Goal: Task Accomplishment & Management: Use online tool/utility

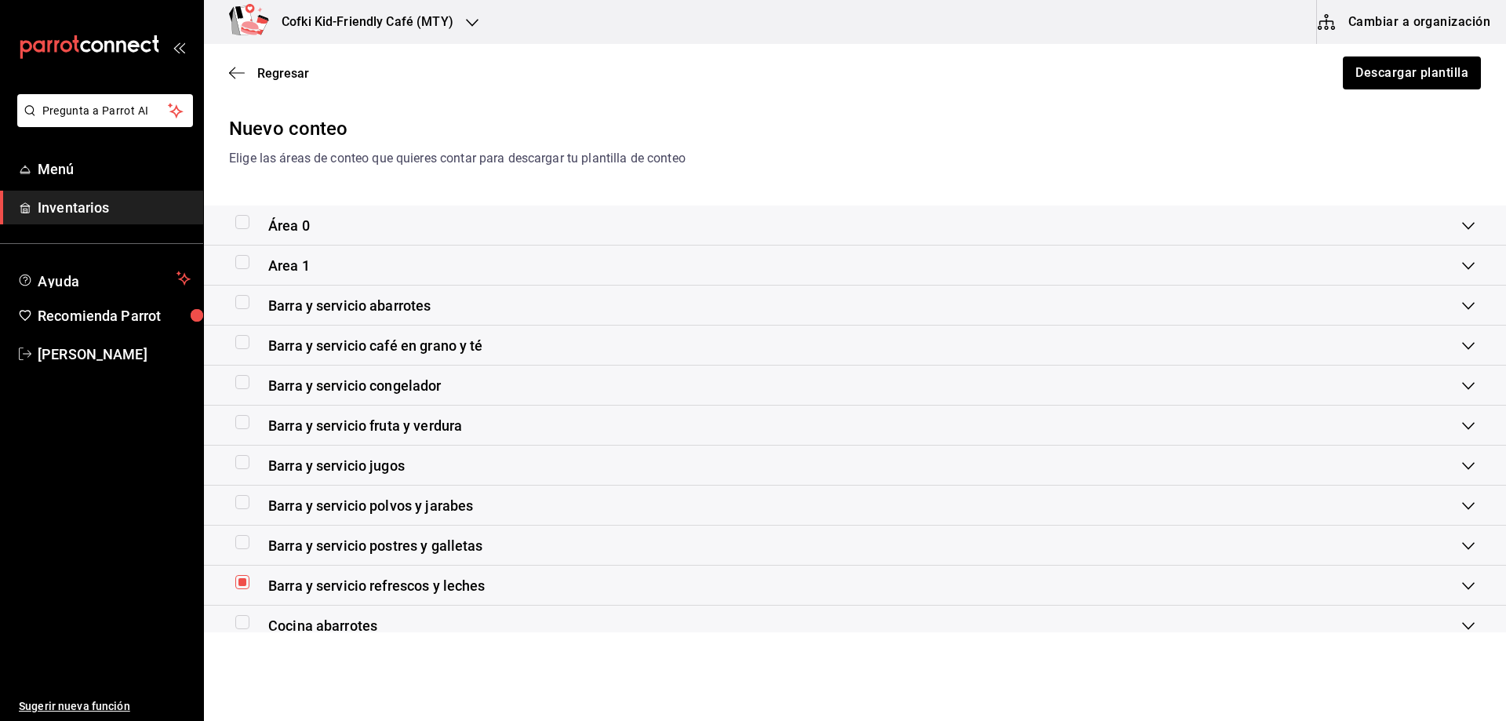
click at [238, 581] on input "checkbox" at bounding box center [242, 582] width 14 height 14
checkbox input "false"
click at [239, 548] on input "checkbox" at bounding box center [242, 542] width 14 height 14
checkbox input "true"
click at [1448, 66] on button "Descargar plantilla" at bounding box center [1411, 72] width 140 height 33
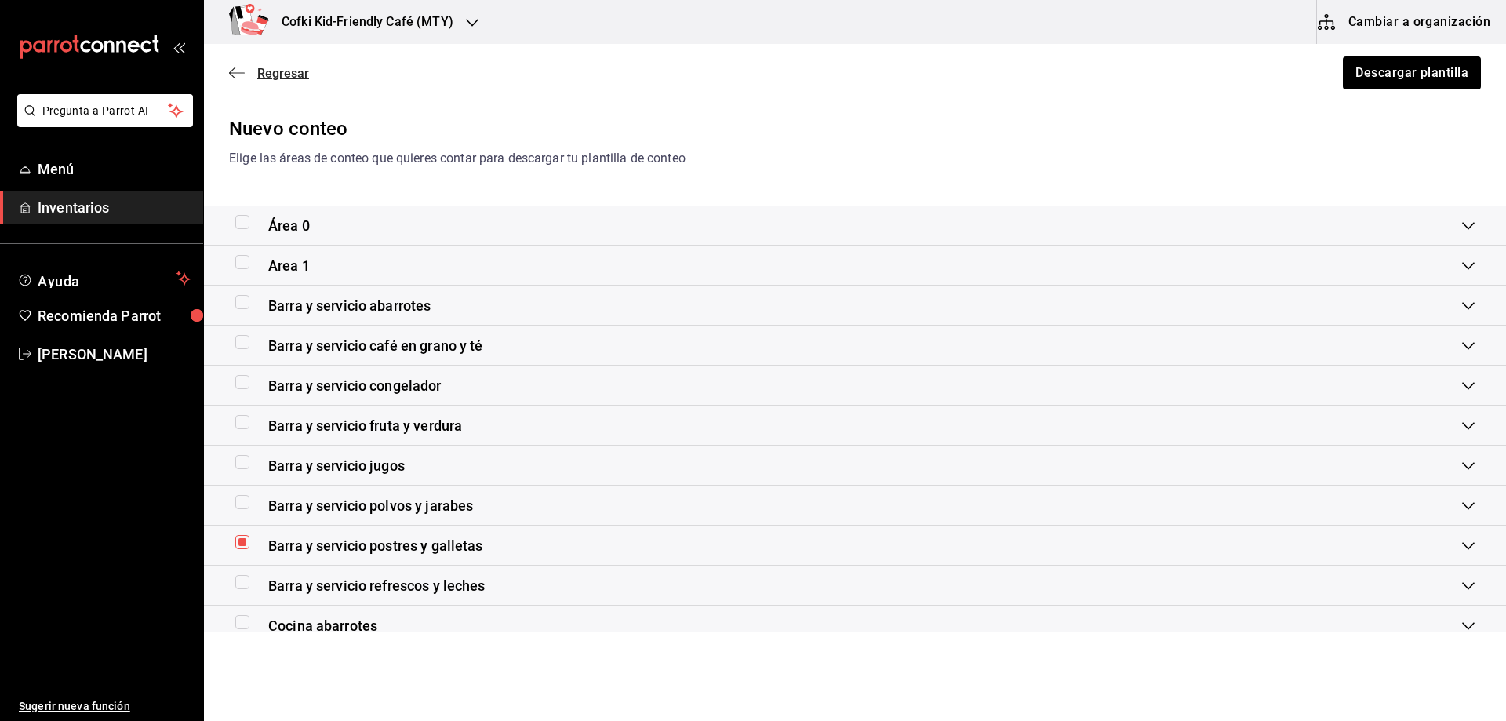
click at [275, 71] on span "Regresar" at bounding box center [283, 73] width 52 height 15
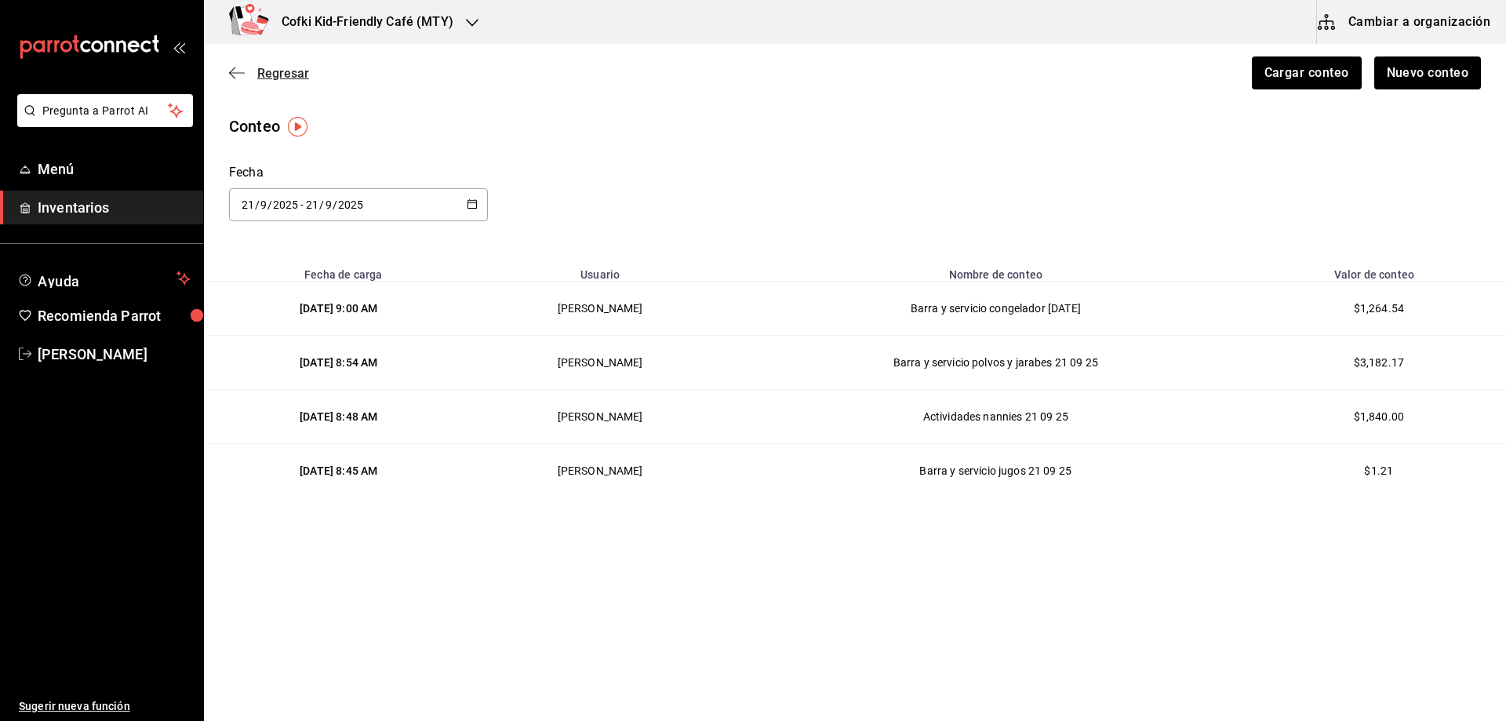
click at [278, 78] on span "Regresar" at bounding box center [283, 73] width 52 height 15
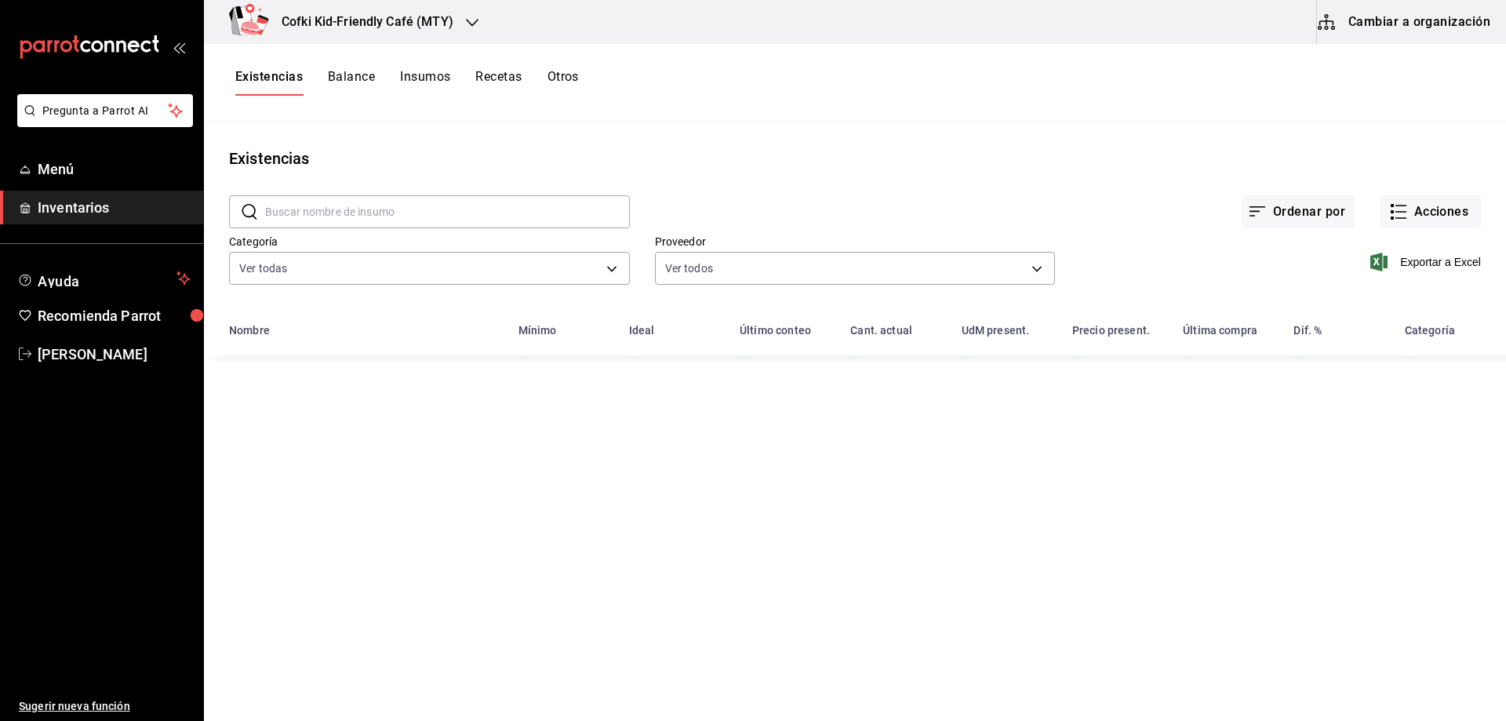
click at [380, 219] on input "text" at bounding box center [447, 211] width 365 height 31
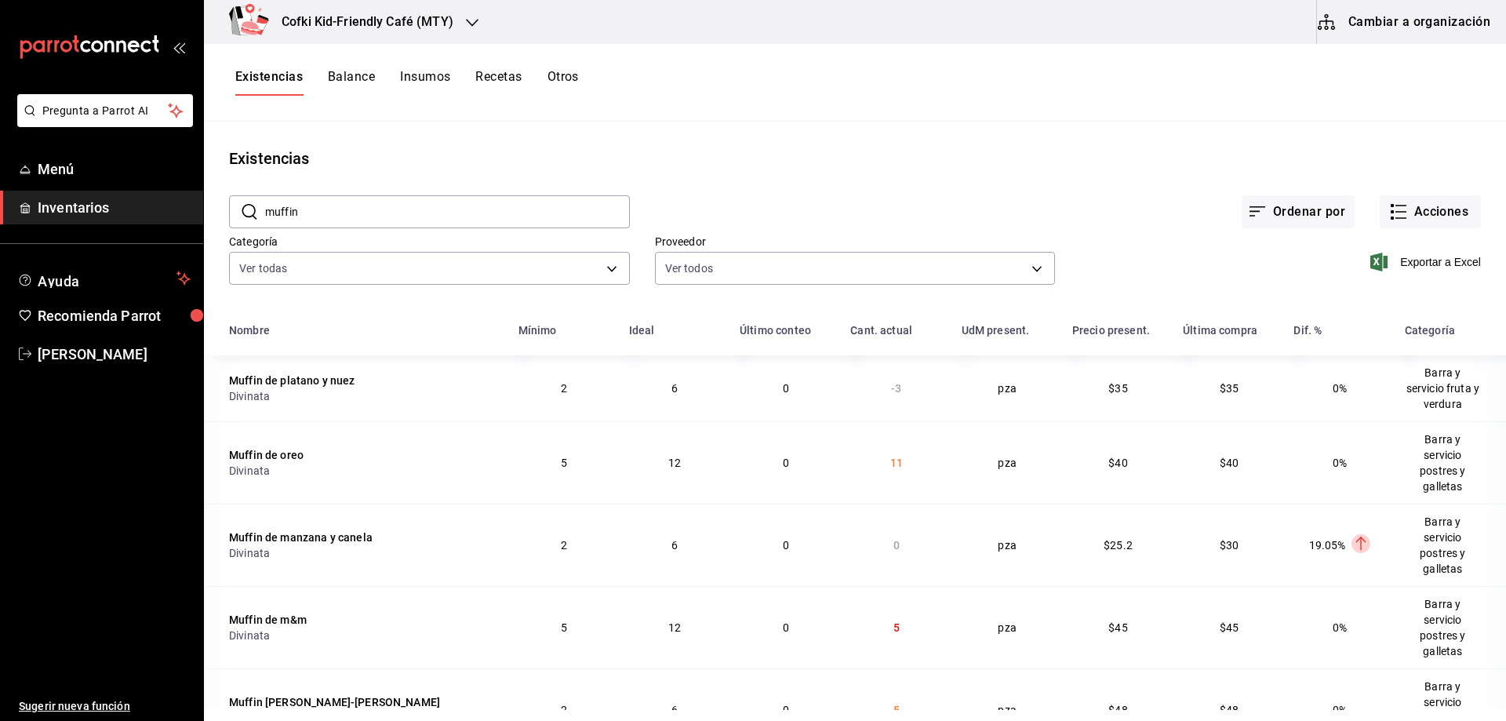
drag, startPoint x: 390, startPoint y: 212, endPoint x: 240, endPoint y: 205, distance: 149.9
click at [240, 205] on div "​ muffin ​" at bounding box center [429, 211] width 401 height 33
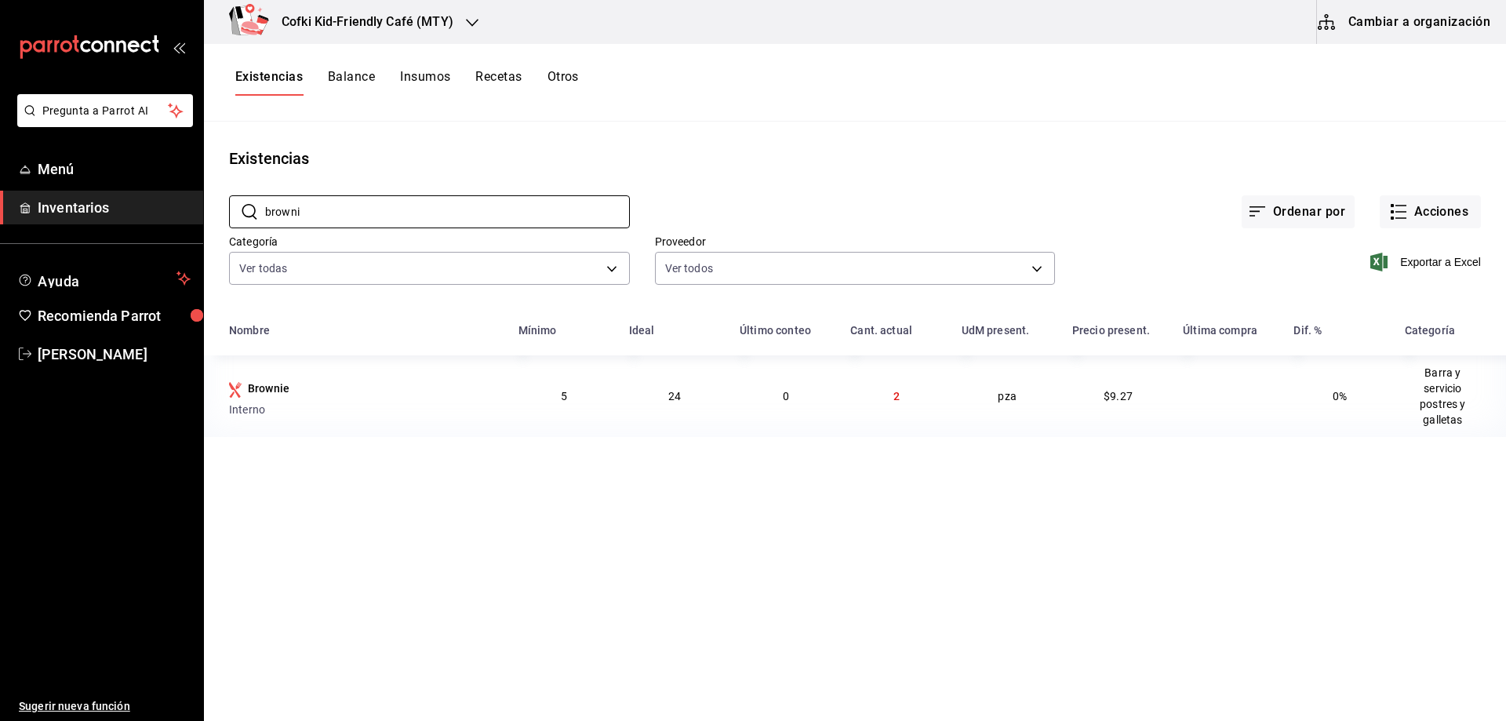
drag, startPoint x: 423, startPoint y: 213, endPoint x: 123, endPoint y: 216, distance: 299.6
click at [123, 216] on div "Pregunta a Parrot AI Menú Inventarios Ayuda Recomienda Parrot [PERSON_NAME] Sug…" at bounding box center [753, 355] width 1506 height 710
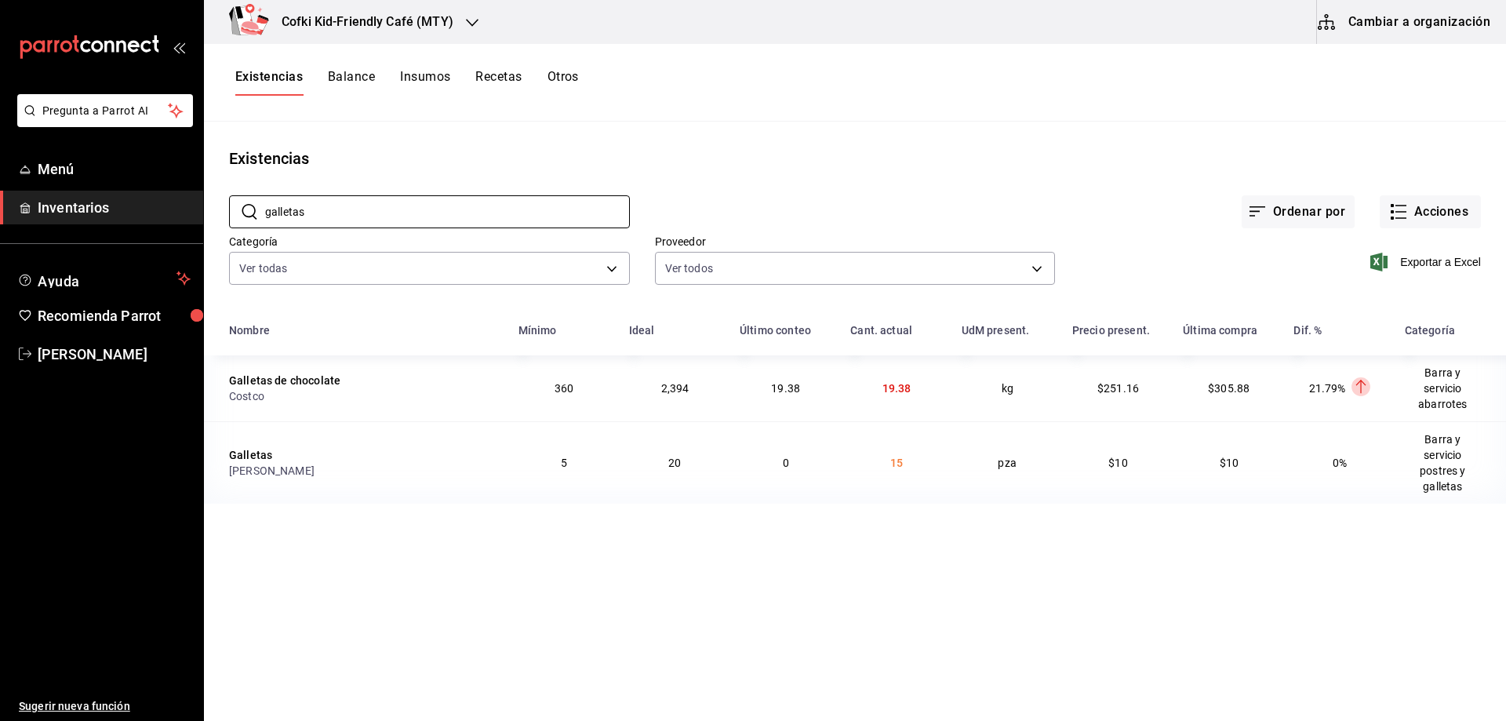
drag, startPoint x: 326, startPoint y: 214, endPoint x: 160, endPoint y: 205, distance: 166.5
click at [160, 205] on div "Pregunta a Parrot AI Menú Inventarios Ayuda Recomienda Parrot [PERSON_NAME] Sug…" at bounding box center [753, 355] width 1506 height 710
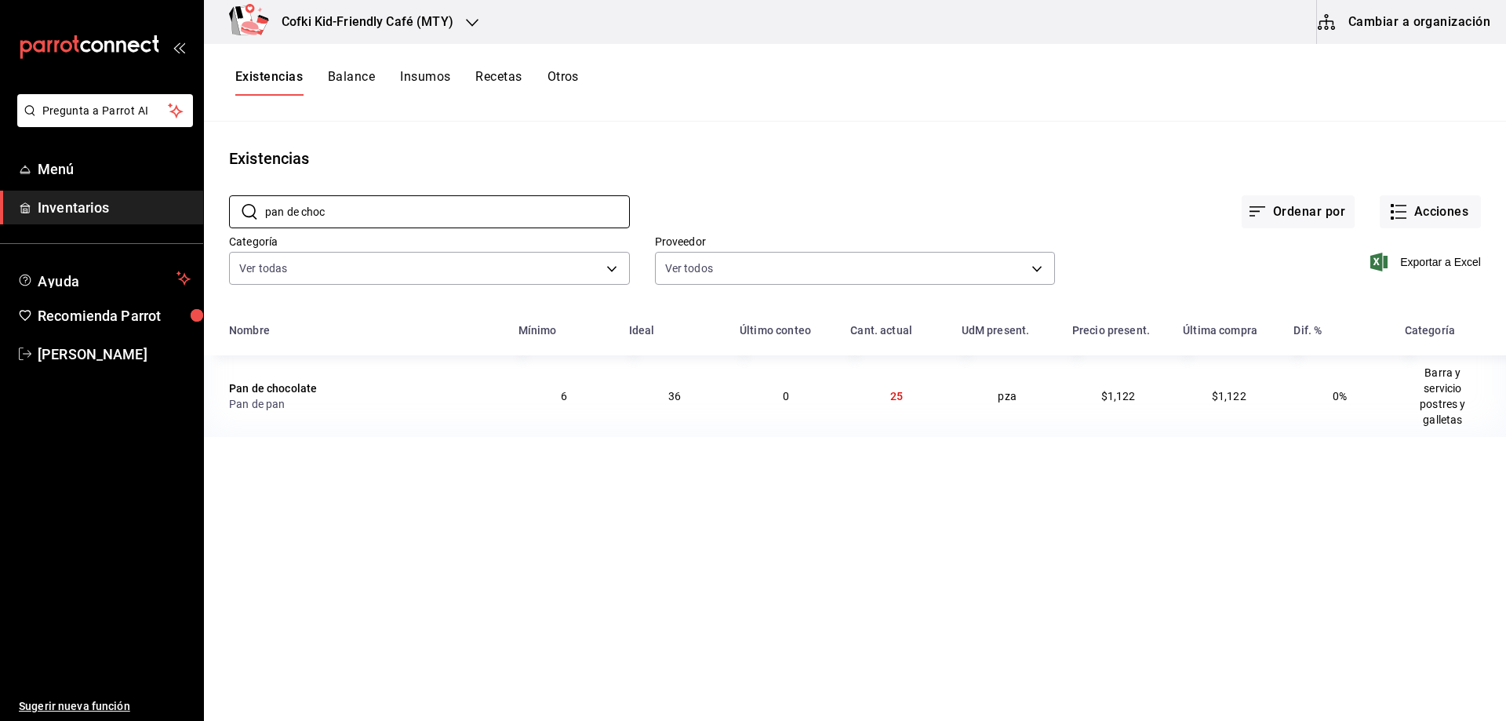
type input "pan de choc"
click at [695, 524] on main "Existencias ​ pan de choc ​ Ordenar por Acciones Categoría Ver todas 4c1c7c43-2…" at bounding box center [855, 416] width 1302 height 588
drag, startPoint x: 1415, startPoint y: 193, endPoint x: 1415, endPoint y: 203, distance: 10.2
click at [1415, 194] on div "Ordenar por Acciones" at bounding box center [1055, 199] width 851 height 58
click at [1415, 203] on button "Acciones" at bounding box center [1430, 211] width 101 height 33
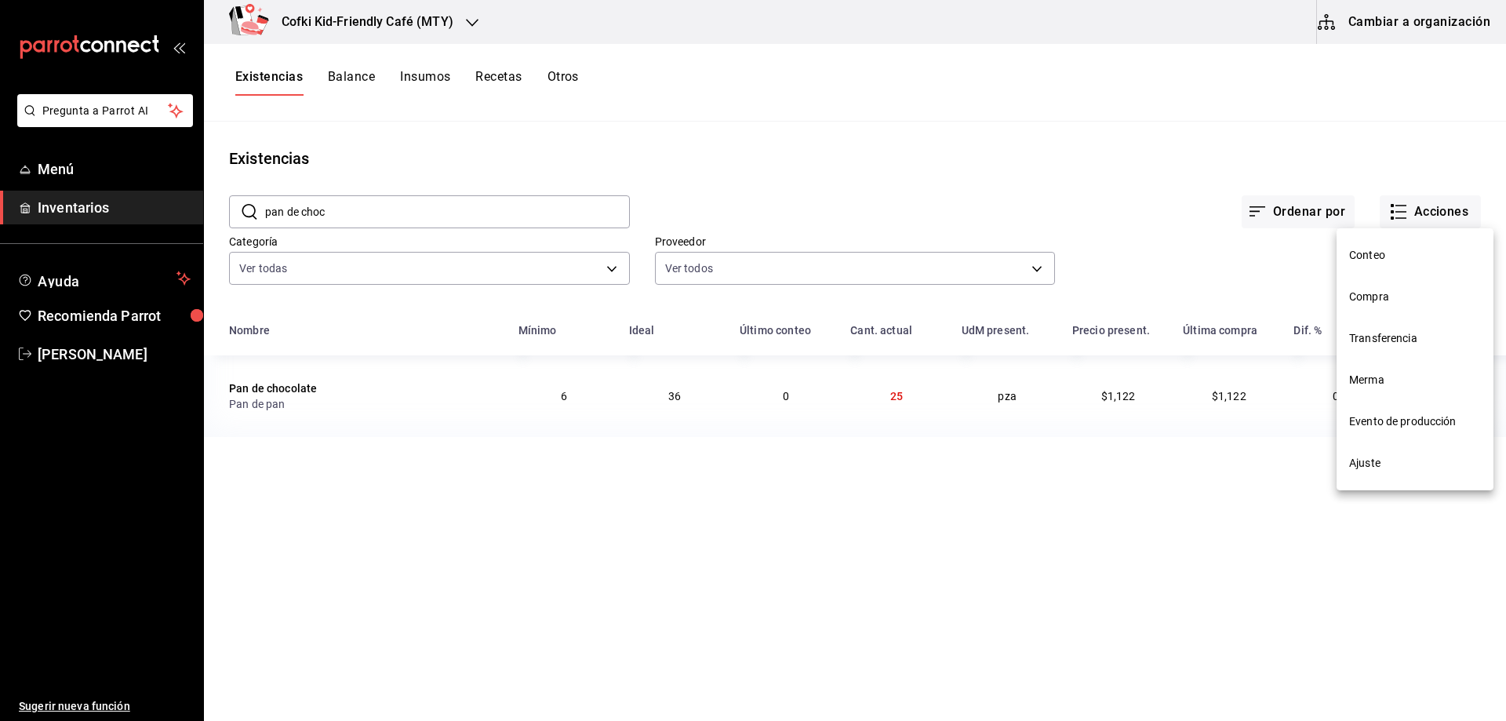
click at [1371, 252] on span "Conteo" at bounding box center [1415, 255] width 132 height 16
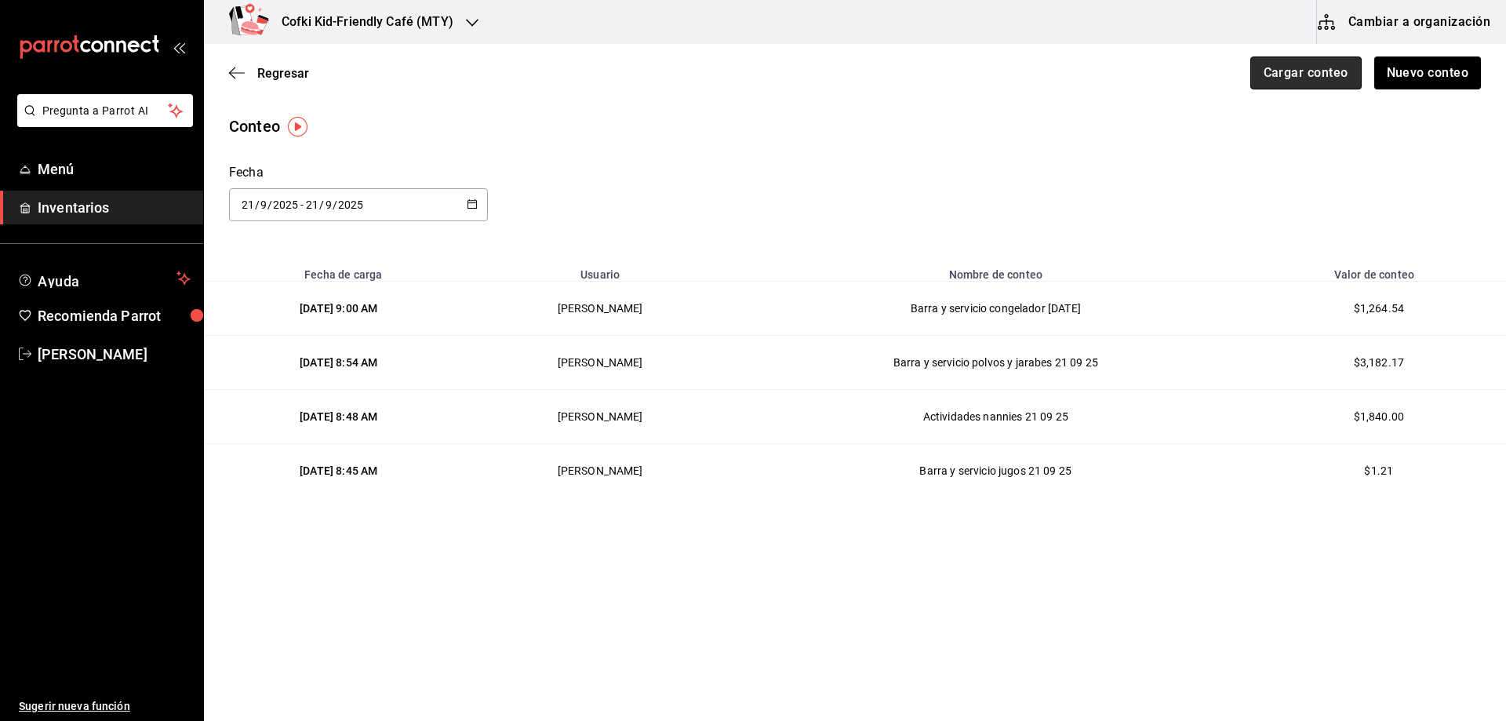
click at [1270, 78] on button "Cargar conteo" at bounding box center [1305, 72] width 111 height 33
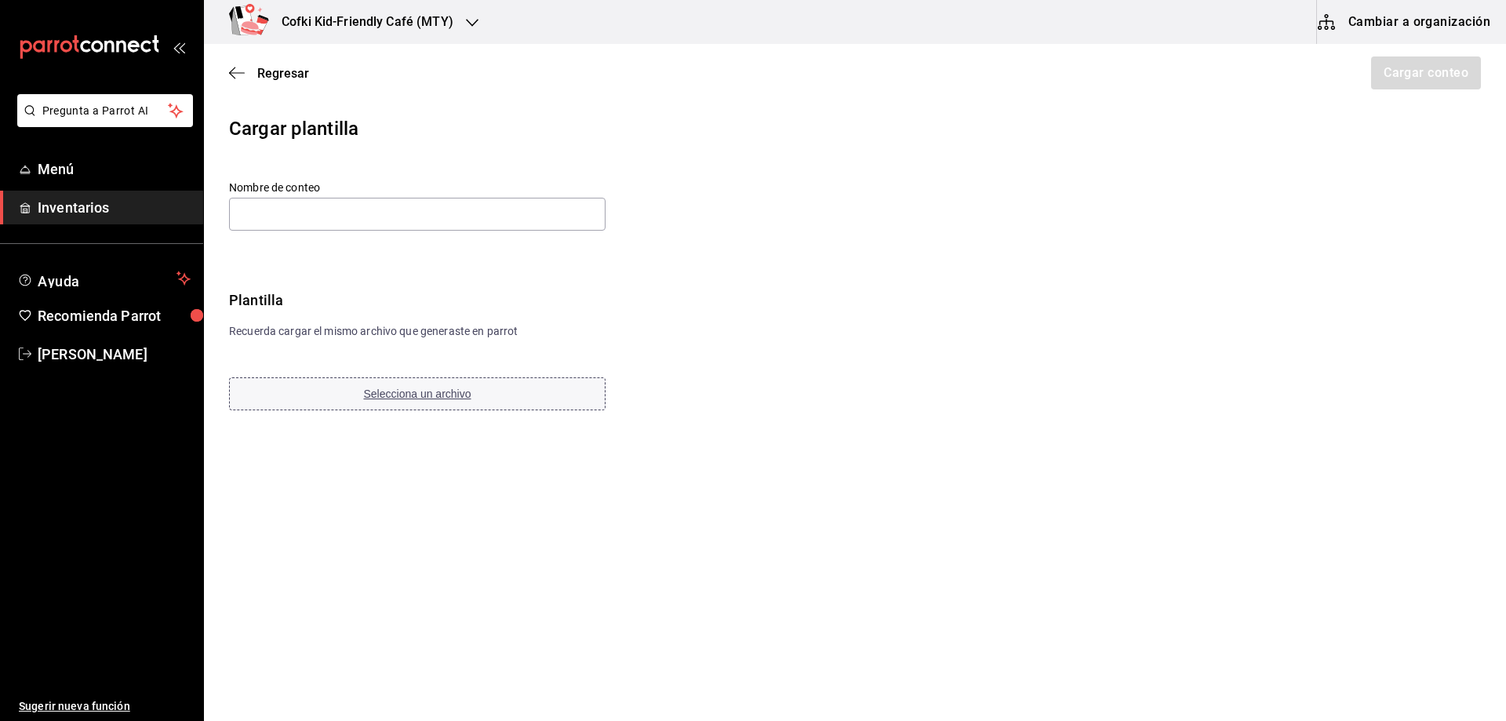
click at [441, 391] on span "Selecciona un archivo" at bounding box center [417, 393] width 107 height 13
click at [357, 214] on input "text" at bounding box center [417, 214] width 376 height 33
paste input "Barra y servicio postres y galletas 21 09 25"
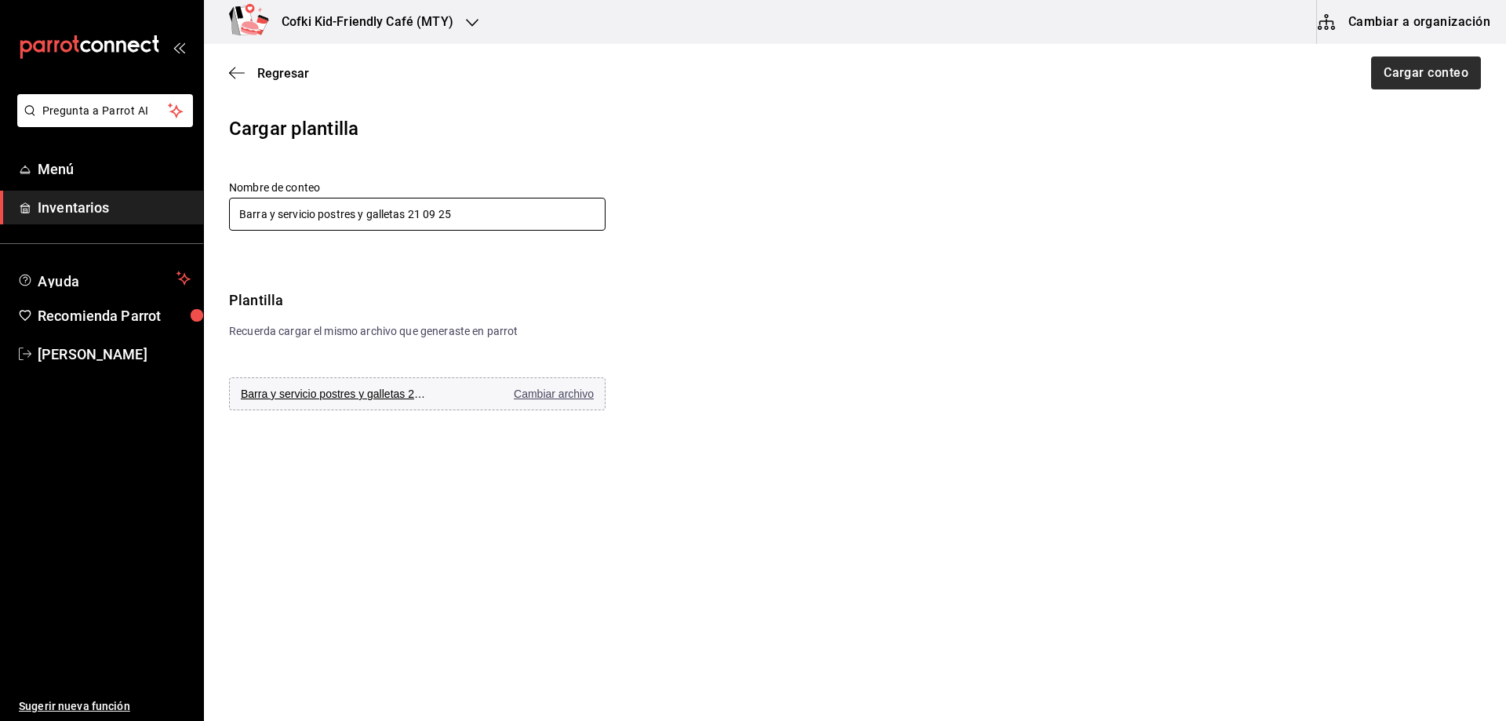
type input "Barra y servicio postres y galletas 21 09 25"
click at [1405, 80] on button "Cargar conteo" at bounding box center [1424, 72] width 111 height 33
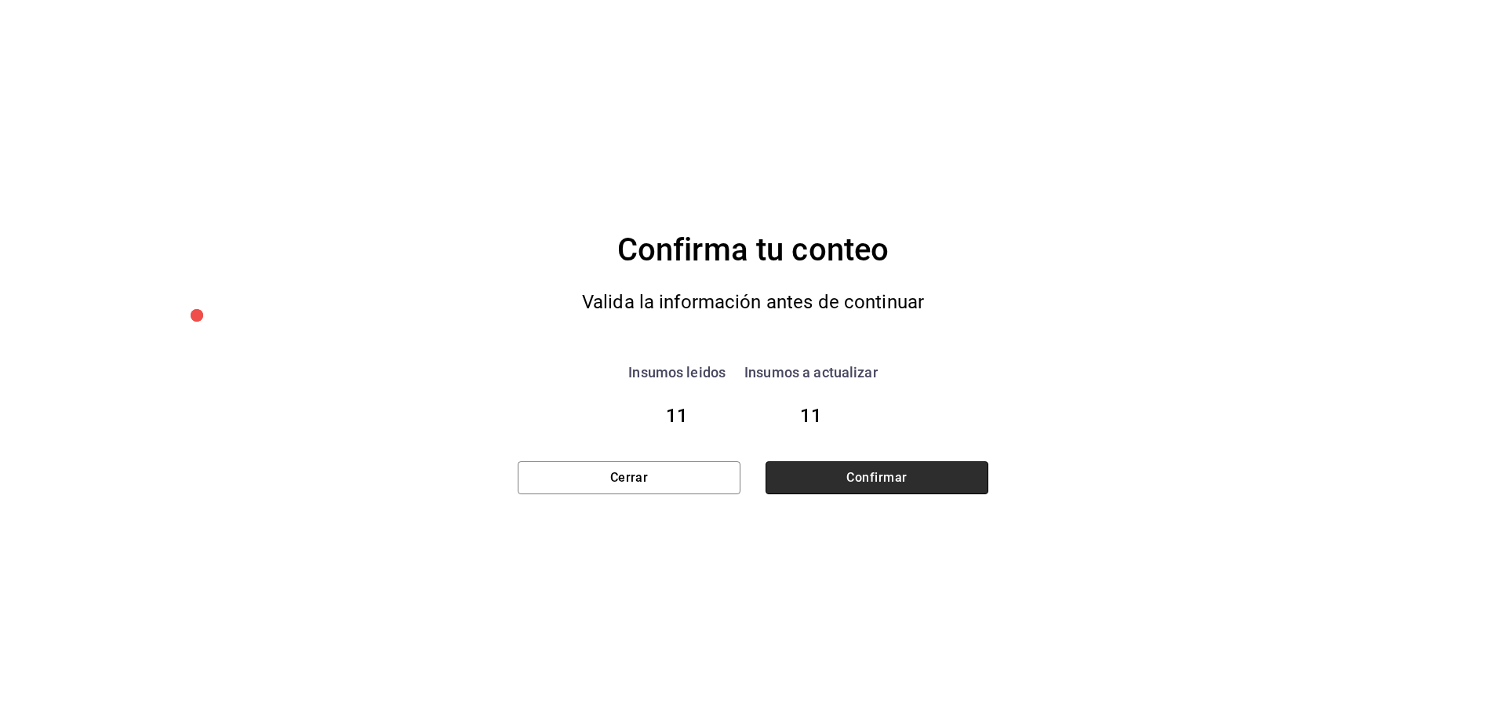
click at [825, 488] on button "Confirmar" at bounding box center [876, 477] width 223 height 33
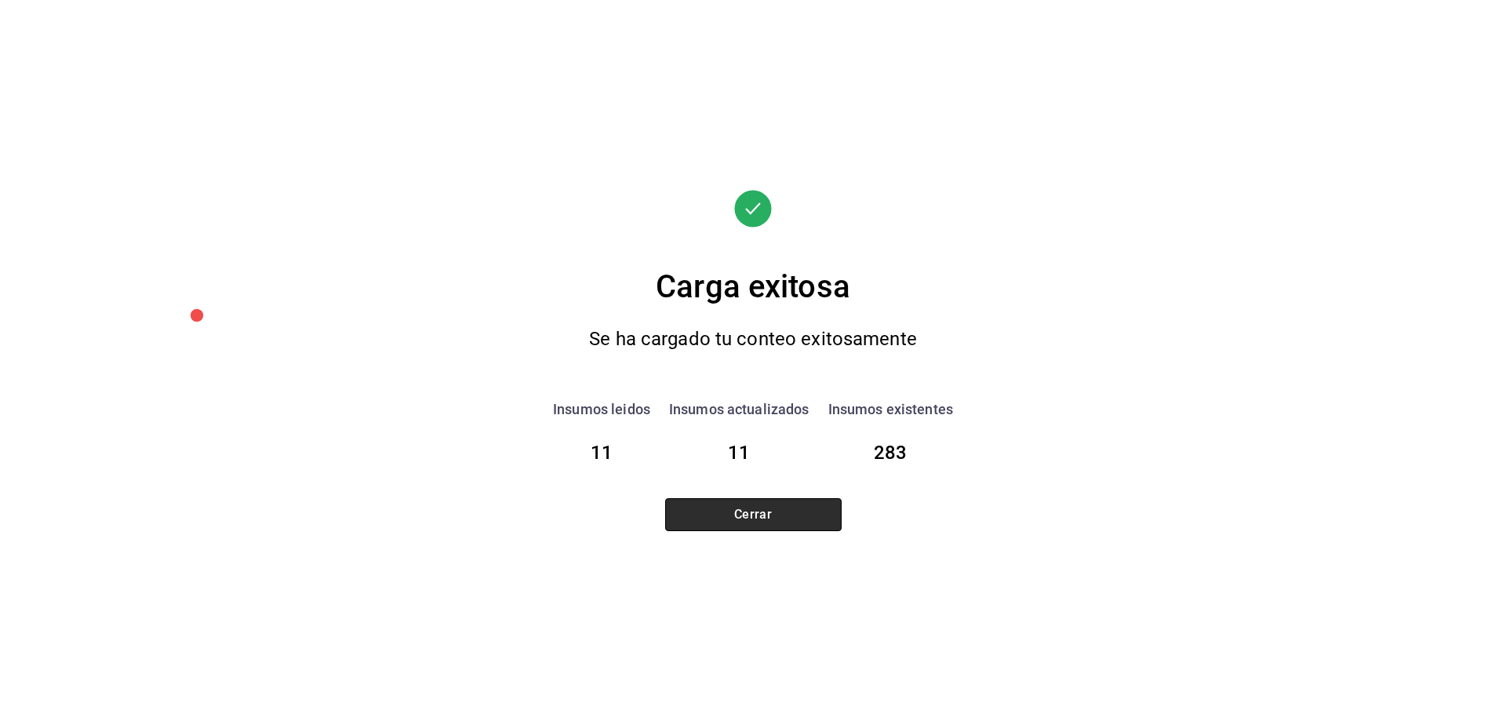
click at [809, 513] on button "Cerrar" at bounding box center [753, 514] width 176 height 33
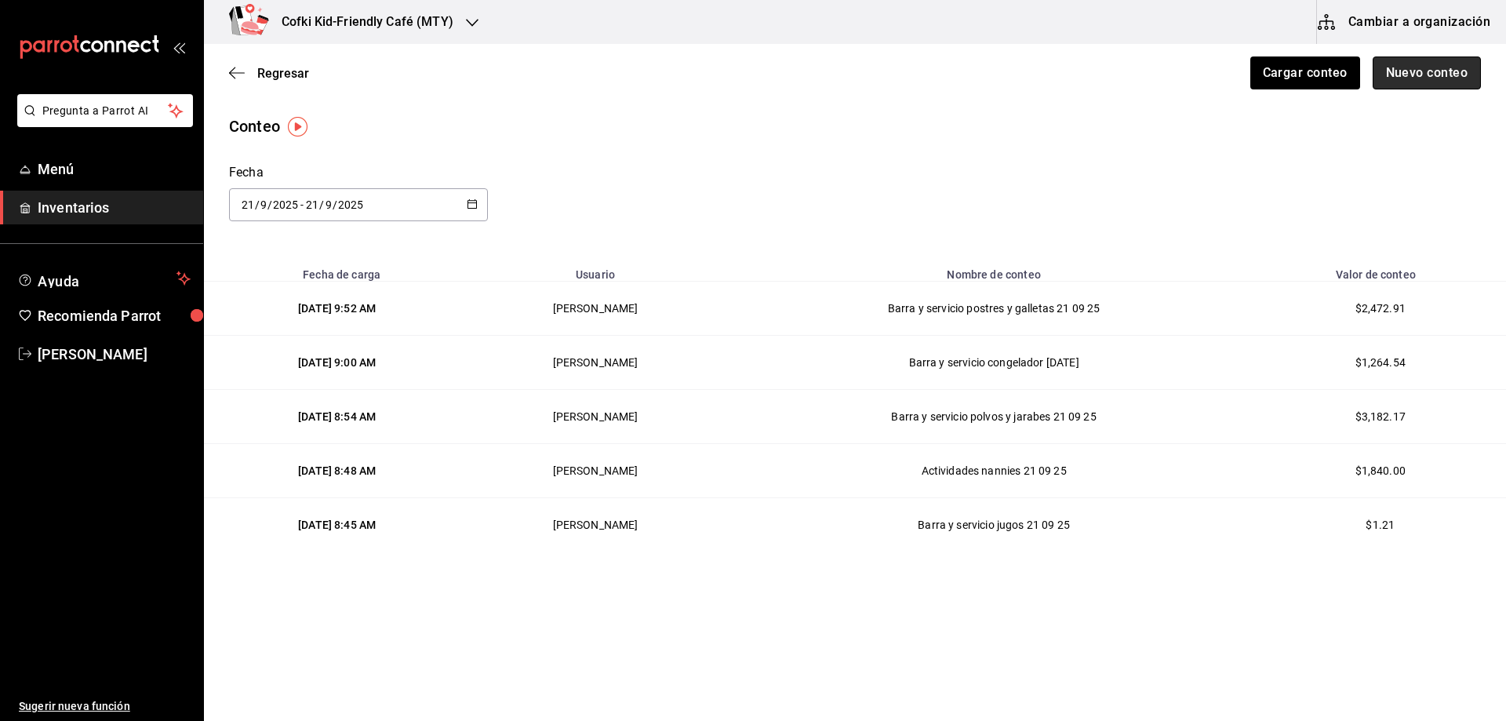
click at [1408, 62] on button "Nuevo conteo" at bounding box center [1427, 72] width 109 height 33
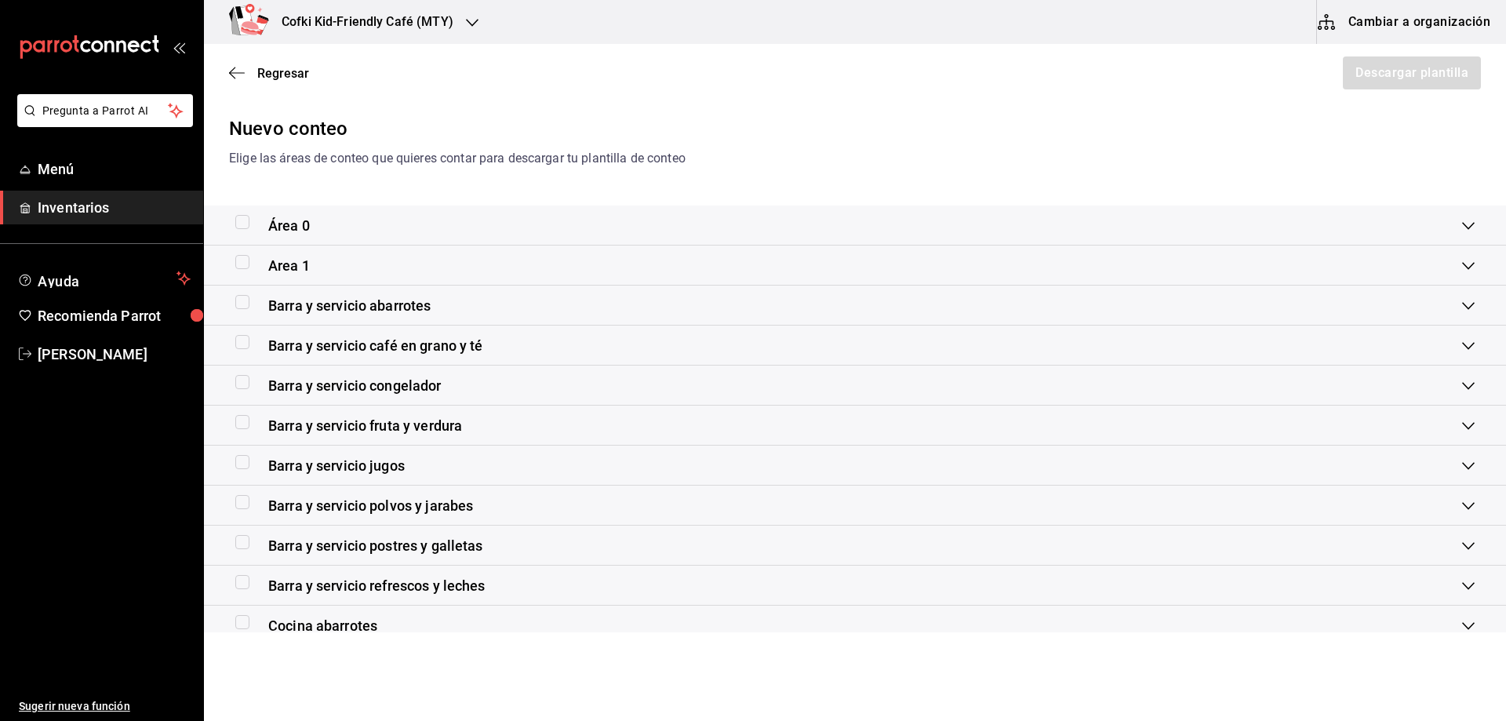
click at [242, 343] on input "checkbox" at bounding box center [242, 342] width 14 height 14
click at [1438, 81] on button "Descargar plantilla" at bounding box center [1411, 72] width 140 height 33
click at [242, 340] on input "checkbox" at bounding box center [242, 342] width 14 height 14
checkbox input "false"
click at [241, 305] on input "checkbox" at bounding box center [242, 302] width 14 height 14
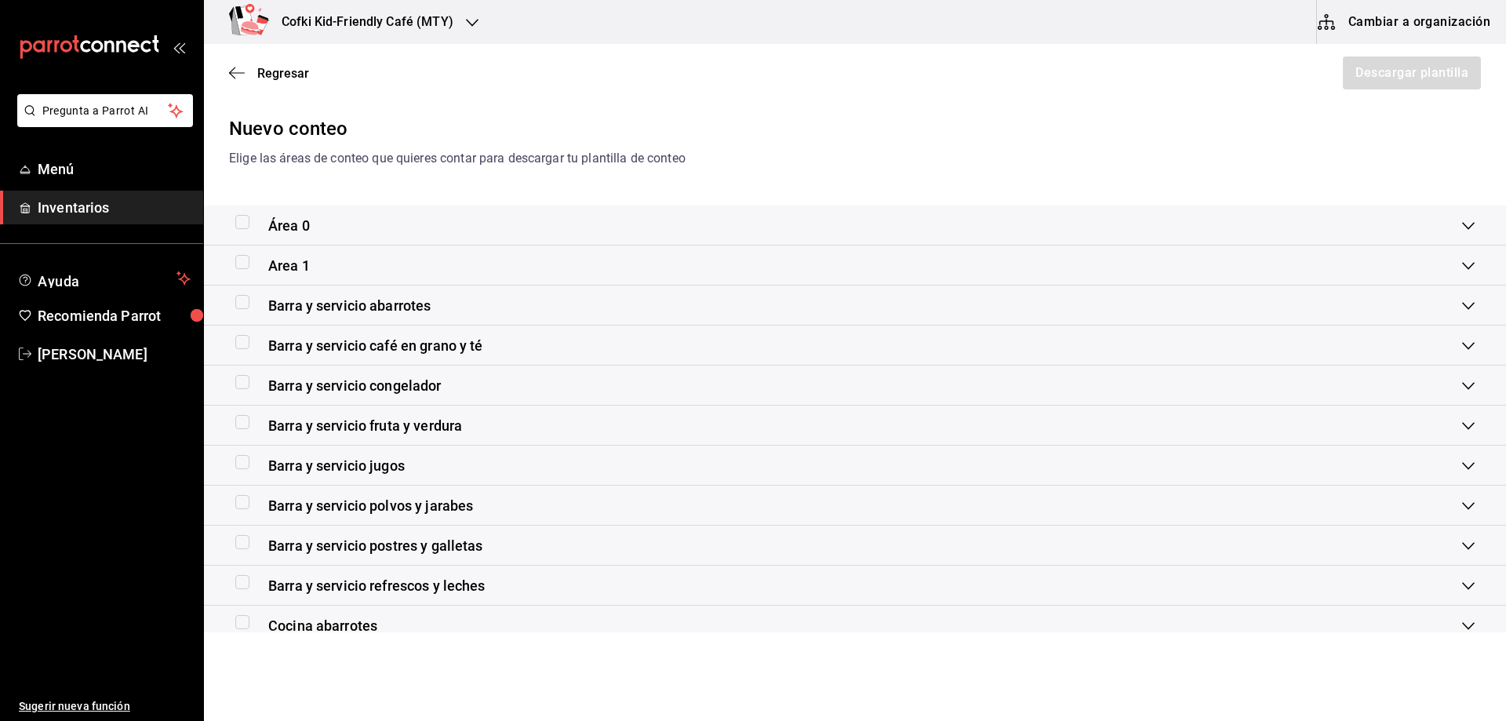
checkbox input "true"
click at [287, 306] on span "Barra y servicio abarrotes" at bounding box center [349, 305] width 162 height 21
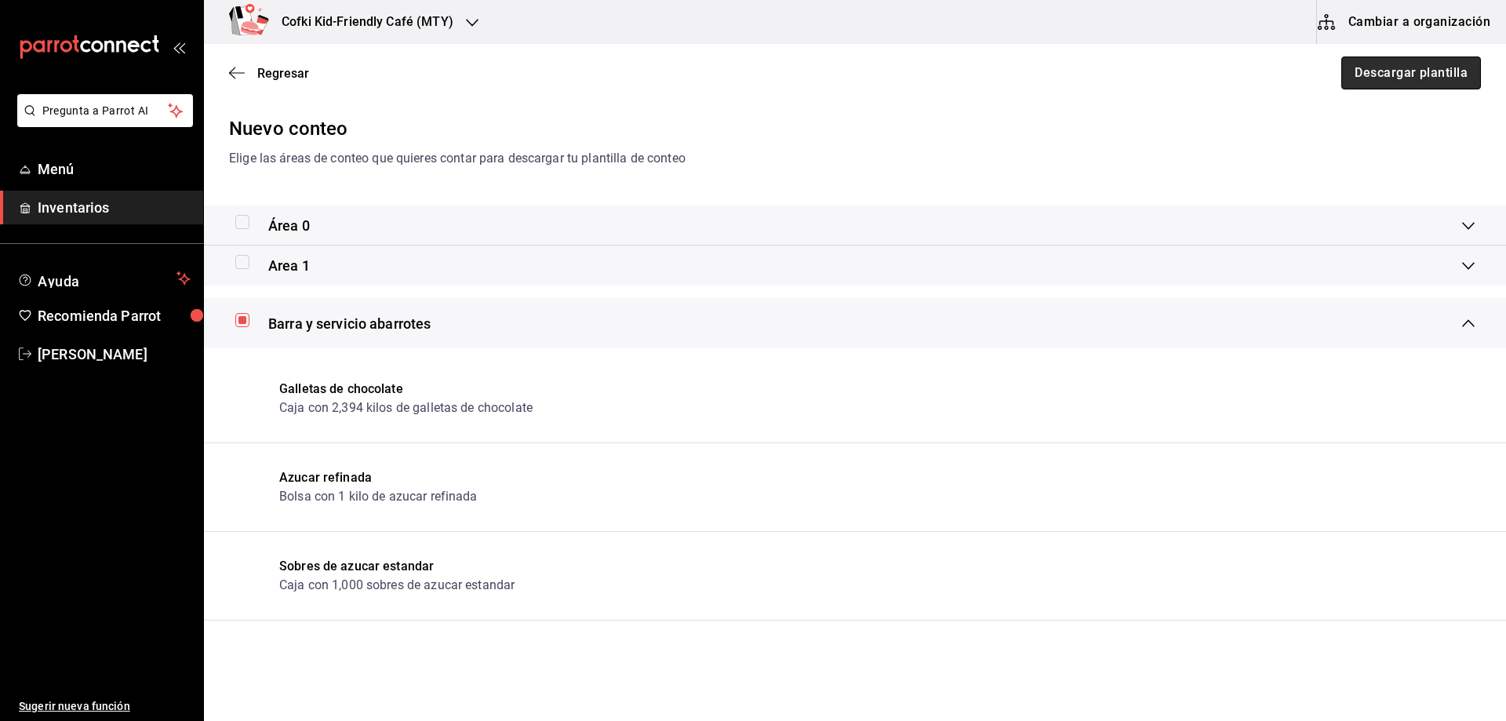
click at [1389, 64] on button "Descargar plantilla" at bounding box center [1411, 72] width 140 height 33
click at [281, 71] on span "Regresar" at bounding box center [283, 73] width 52 height 15
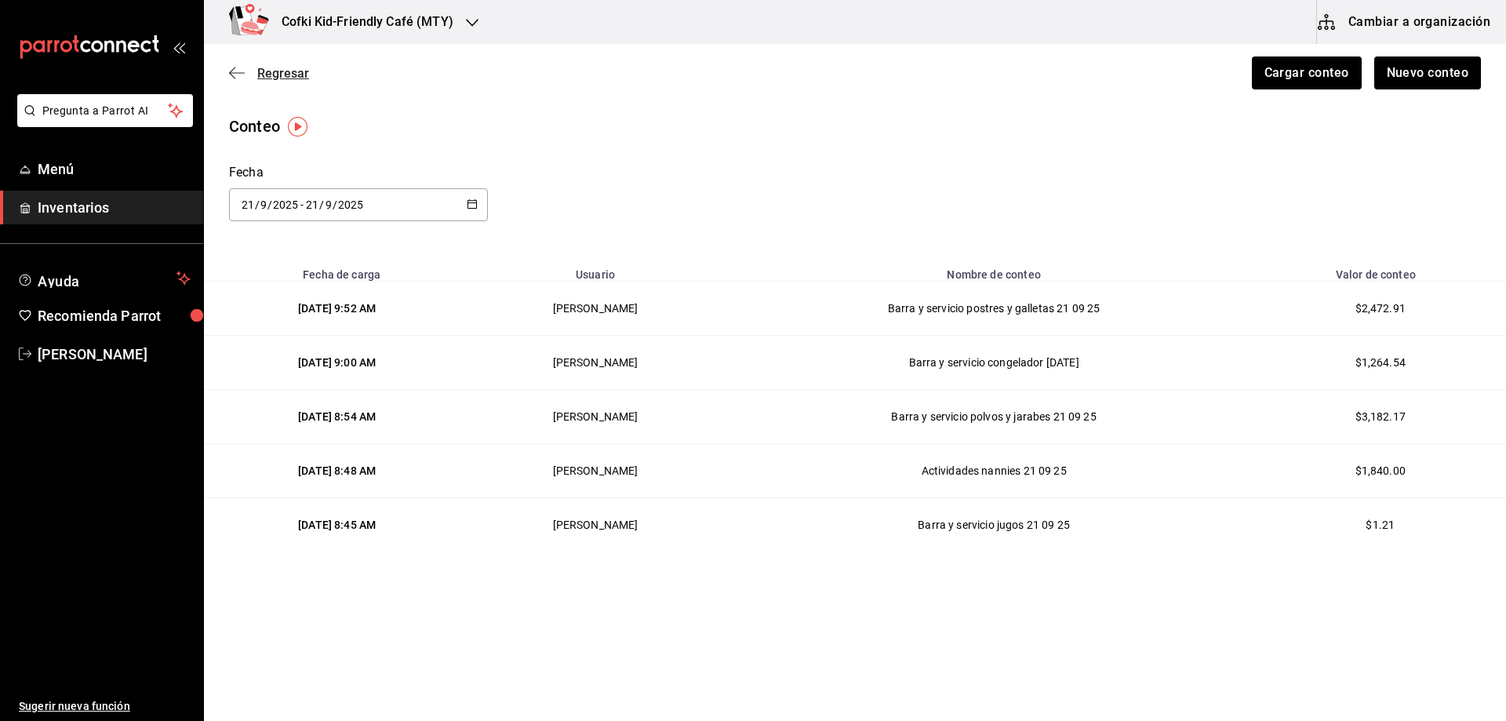
click at [283, 76] on span "Regresar" at bounding box center [283, 73] width 52 height 15
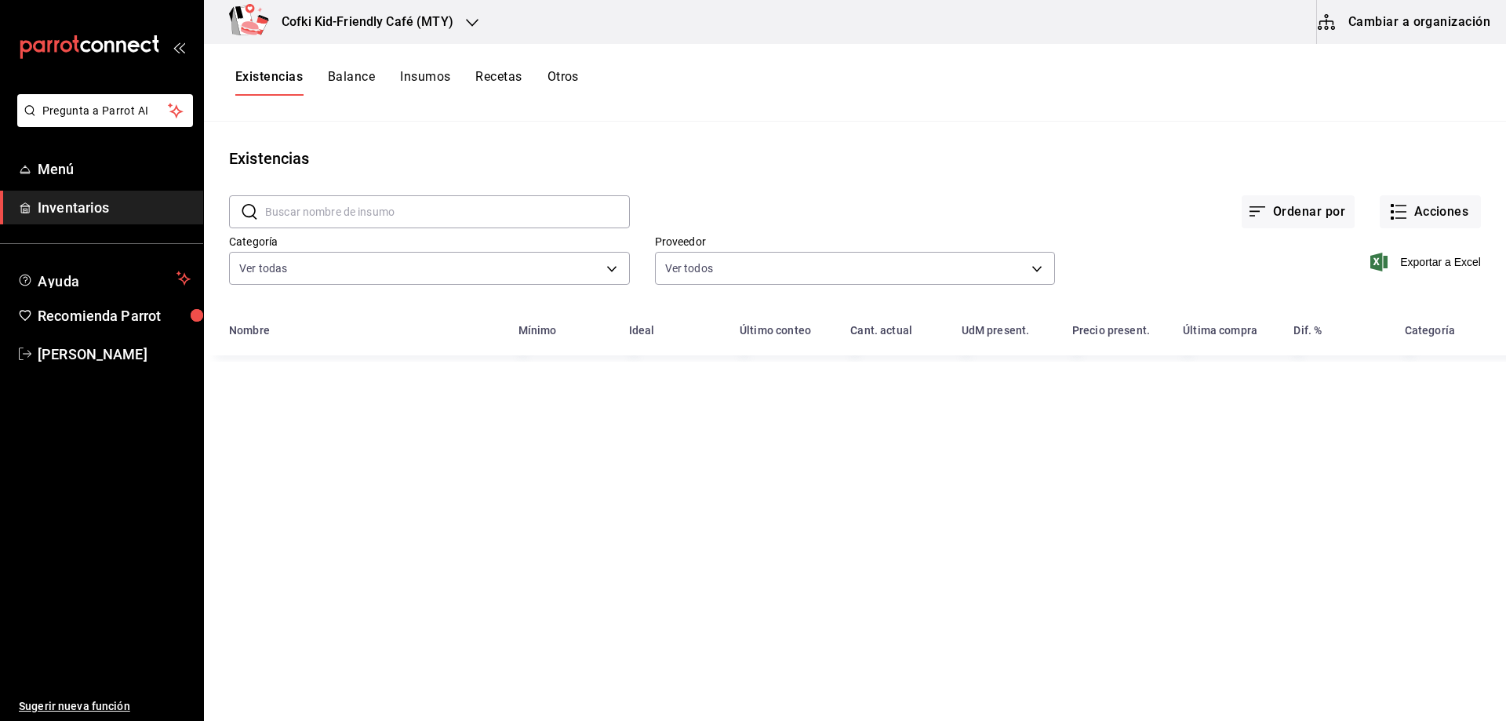
click at [363, 220] on input "text" at bounding box center [447, 211] width 365 height 31
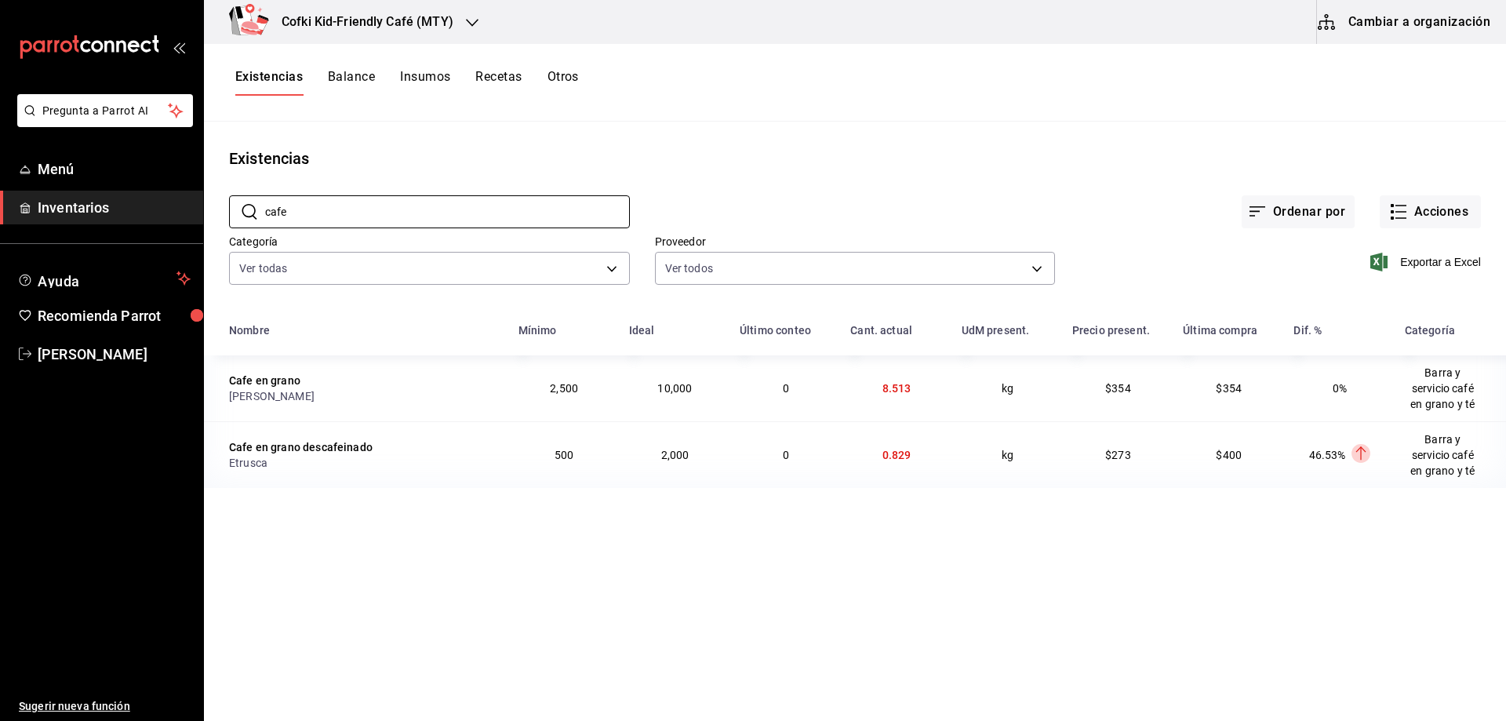
drag, startPoint x: 418, startPoint y: 213, endPoint x: 119, endPoint y: 216, distance: 298.8
click at [119, 216] on div "Pregunta a Parrot AI Menú Inventarios Ayuda Recomienda Parrot [PERSON_NAME] Sug…" at bounding box center [753, 355] width 1506 height 710
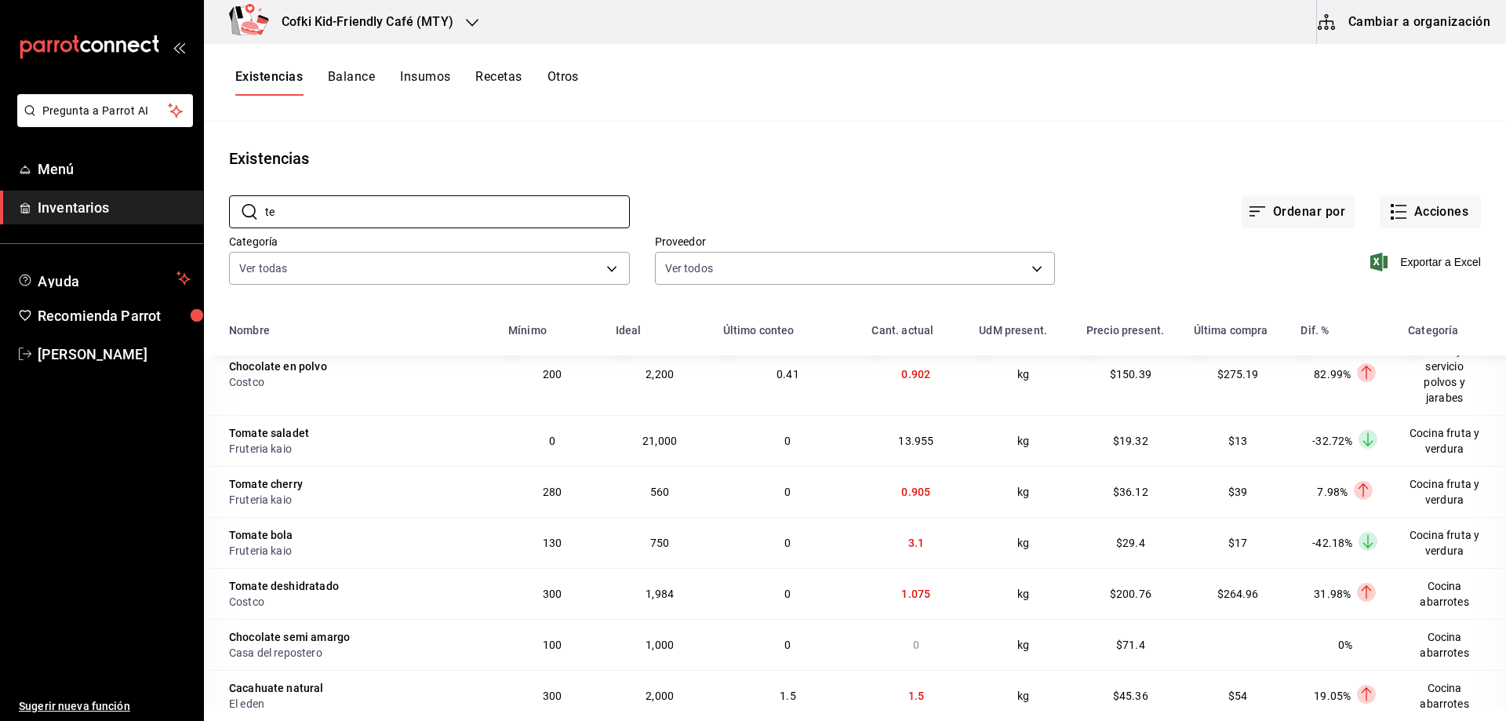
scroll to position [421, 0]
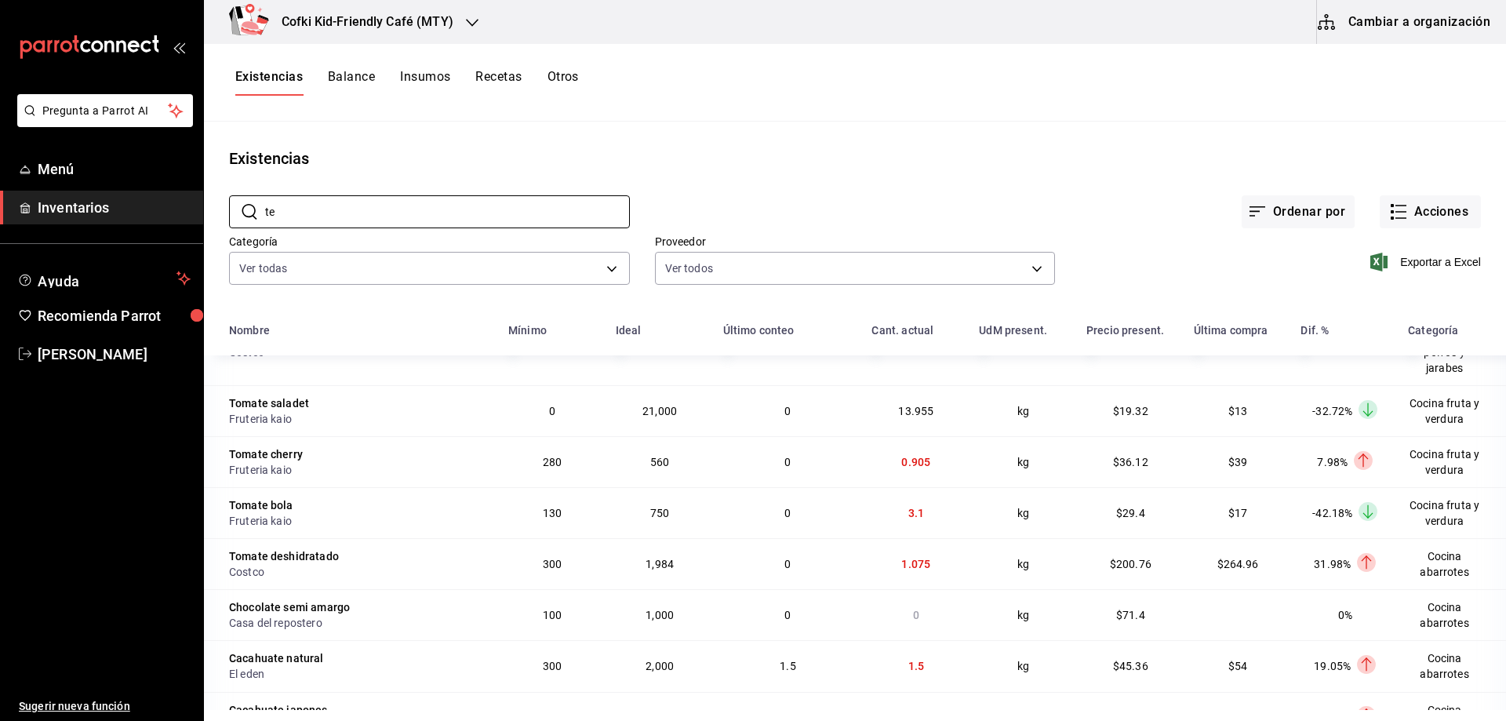
drag, startPoint x: 315, startPoint y: 221, endPoint x: 143, endPoint y: 220, distance: 171.8
click at [143, 220] on div "Pregunta a Parrot AI Menú Inventarios Ayuda Recomienda Parrot [PERSON_NAME] Sug…" at bounding box center [753, 355] width 1506 height 710
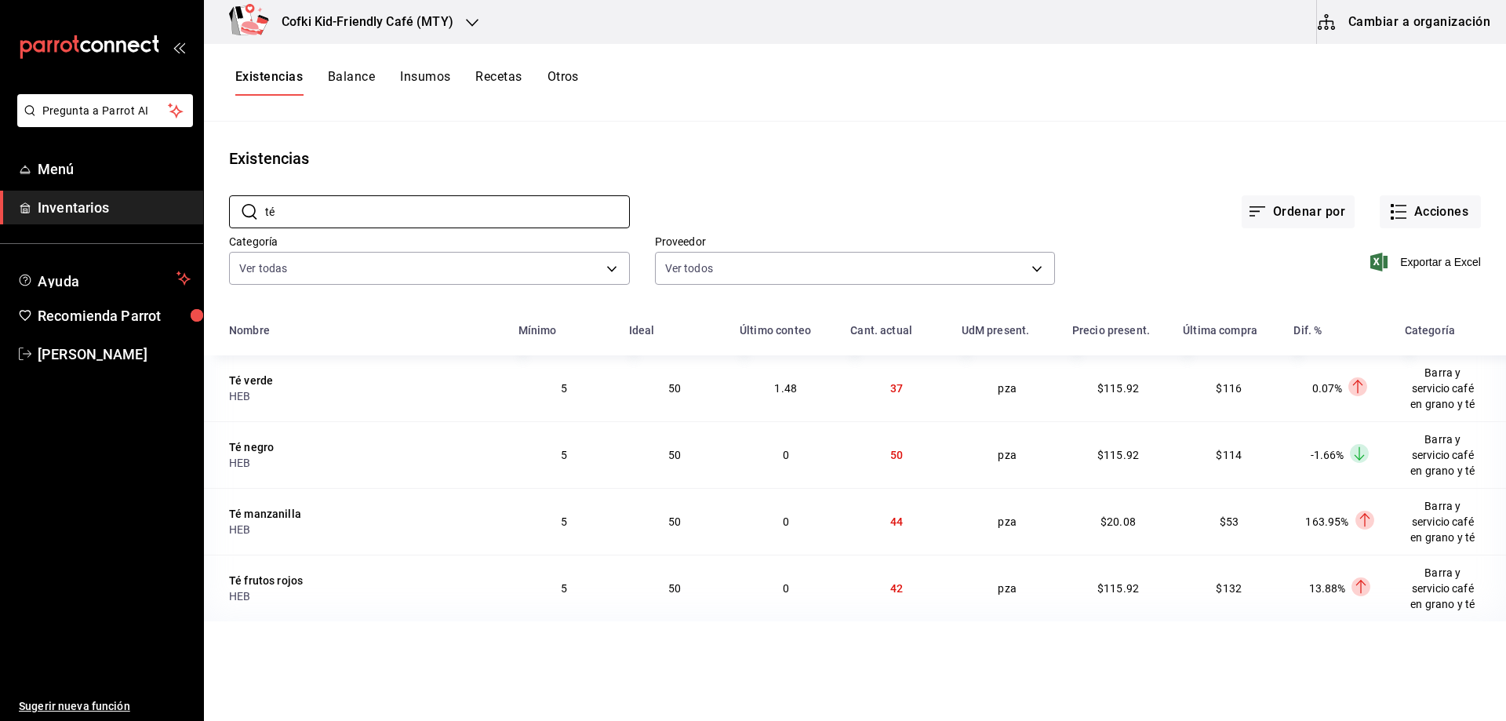
scroll to position [0, 0]
type input "té"
click at [736, 167] on div "Existencias" at bounding box center [855, 159] width 1302 height 24
click at [1414, 198] on button "Acciones" at bounding box center [1430, 211] width 101 height 33
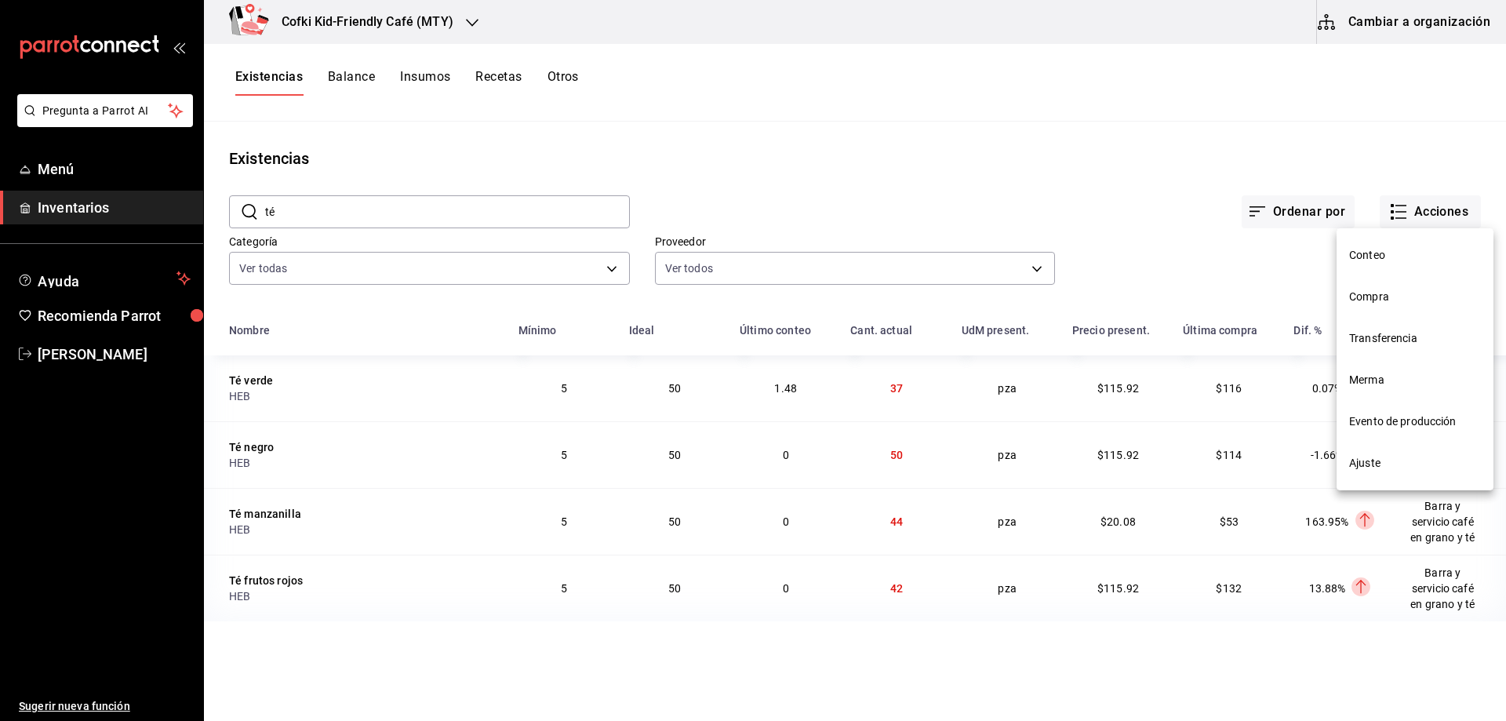
click at [1411, 248] on span "Conteo" at bounding box center [1415, 255] width 132 height 16
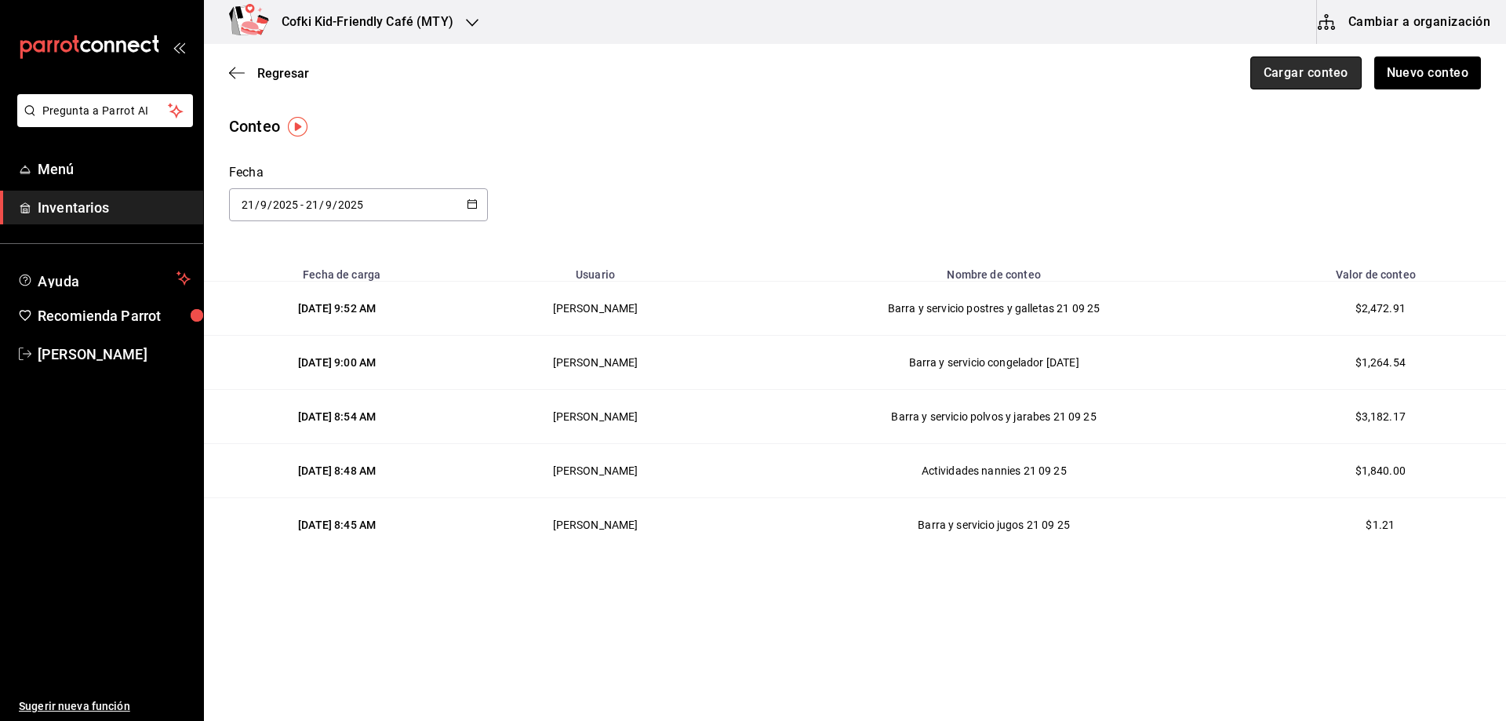
click at [1317, 69] on button "Cargar conteo" at bounding box center [1305, 72] width 111 height 33
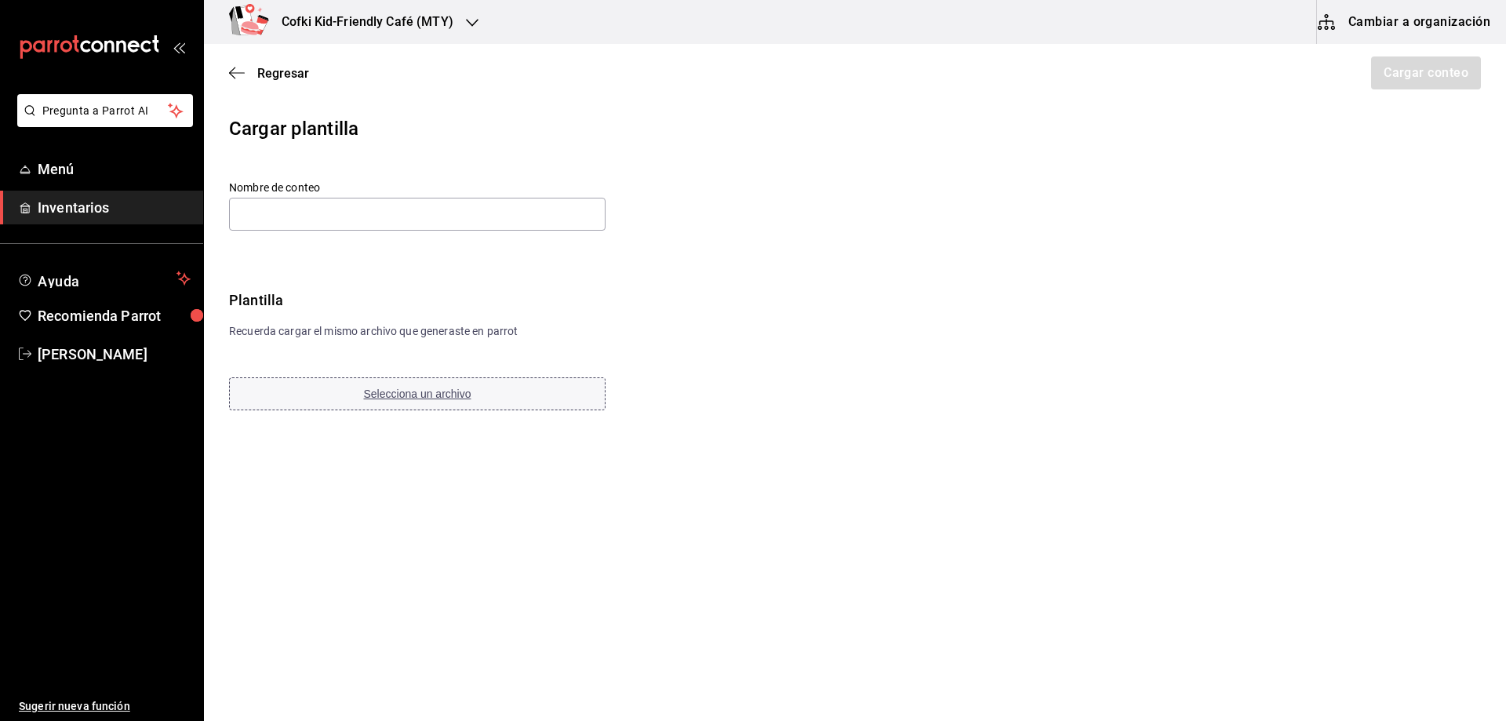
click at [454, 400] on button "Selecciona un archivo" at bounding box center [417, 393] width 376 height 33
click at [347, 216] on input "text" at bounding box center [417, 214] width 376 height 33
paste input "Barra y servicio café en granos y te [DATE]"
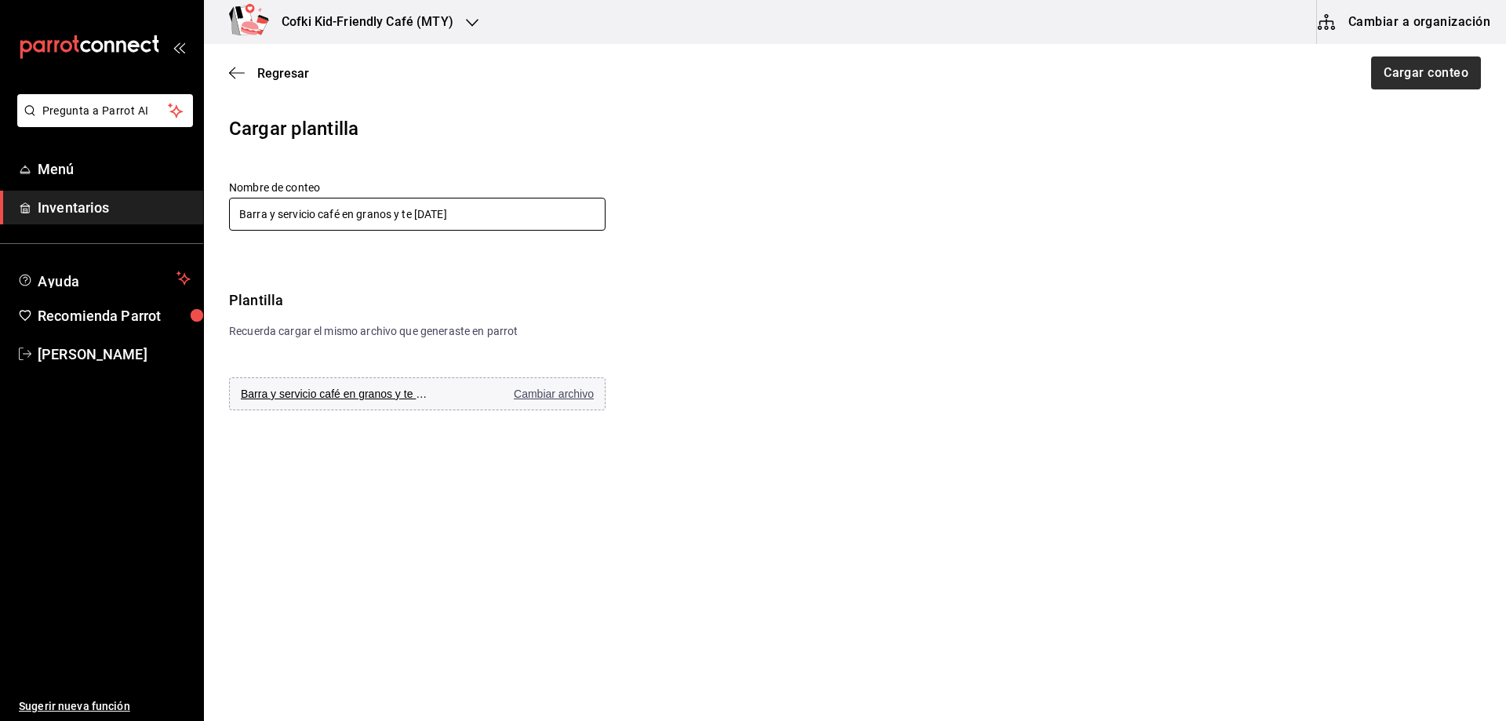
type input "Barra y servicio café en granos y te [DATE]"
click at [1442, 78] on button "Cargar conteo" at bounding box center [1424, 72] width 111 height 33
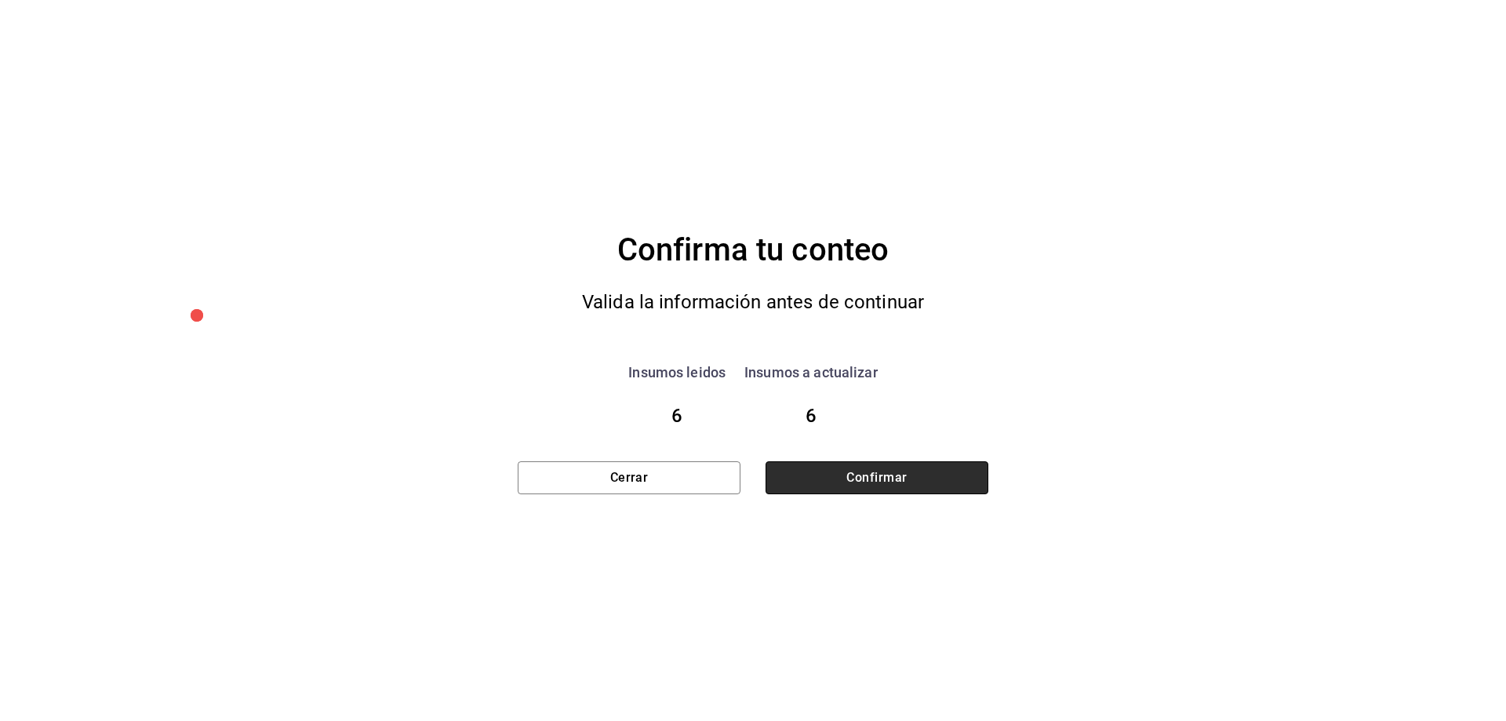
click at [954, 467] on button "Confirmar" at bounding box center [876, 477] width 223 height 33
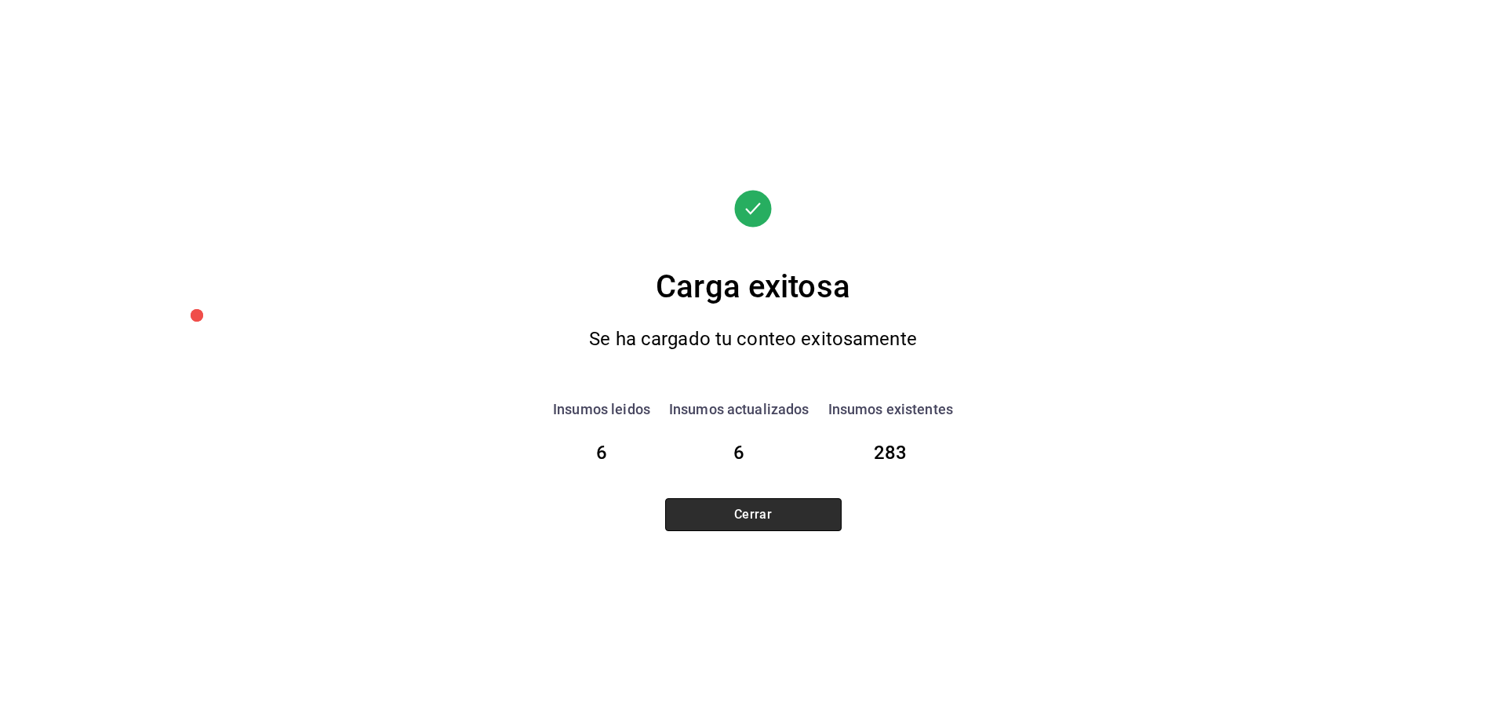
click at [832, 512] on button "Cerrar" at bounding box center [753, 514] width 176 height 33
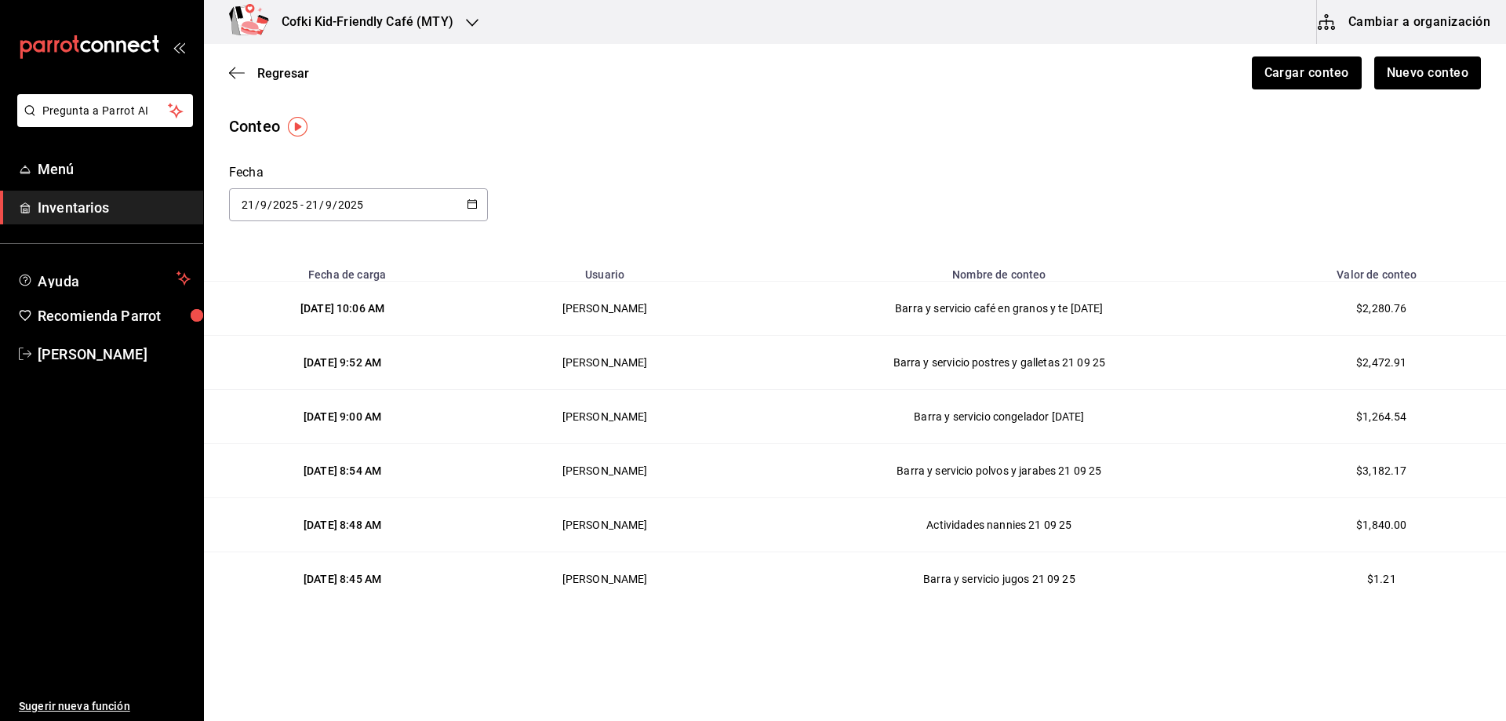
click at [1034, 218] on div "Conteo Fecha [DATE] [DATE] - [DATE] [DATE]" at bounding box center [855, 168] width 1302 height 107
